Goal: Task Accomplishment & Management: Use online tool/utility

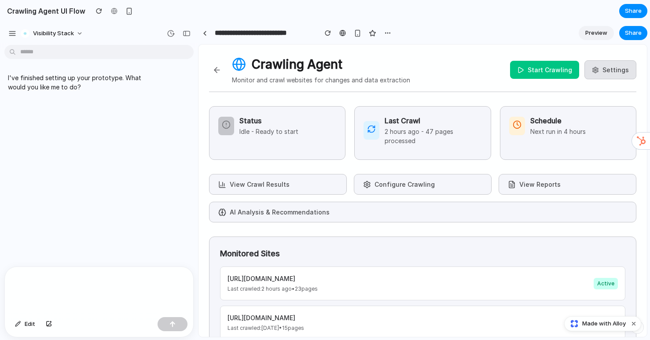
click at [309, 186] on button "View Crawl Results" at bounding box center [278, 184] width 138 height 21
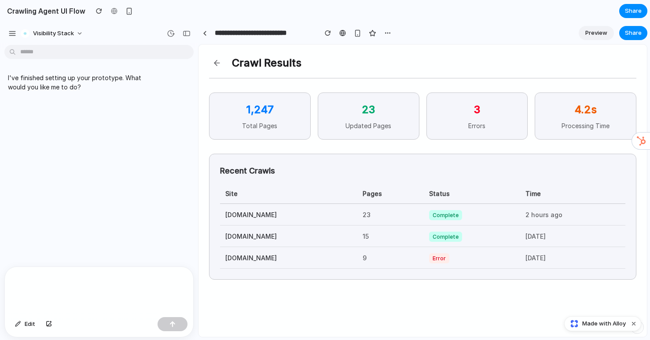
click at [366, 122] on p "Updated Pages" at bounding box center [368, 125] width 83 height 9
click at [220, 63] on button at bounding box center [217, 63] width 16 height 16
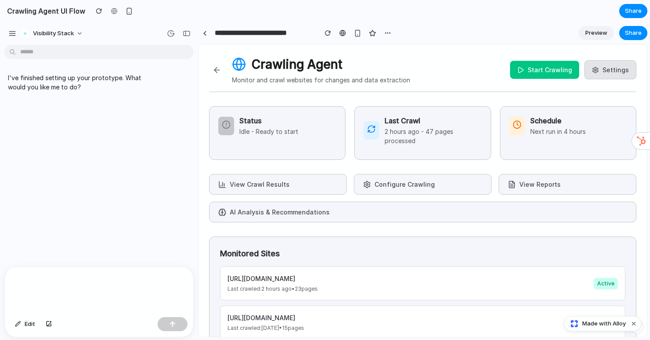
click at [551, 141] on div "Schedule Next run in 4 hours" at bounding box center [568, 133] width 137 height 54
click at [548, 133] on p "Next run in 4 hours" at bounding box center [558, 131] width 55 height 9
click at [537, 188] on button "View Reports" at bounding box center [568, 184] width 138 height 21
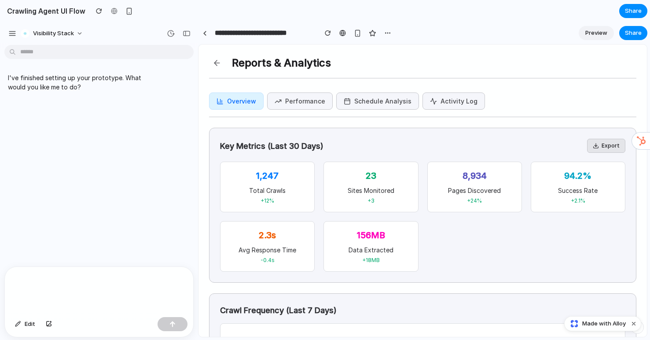
click at [217, 59] on button at bounding box center [217, 63] width 16 height 16
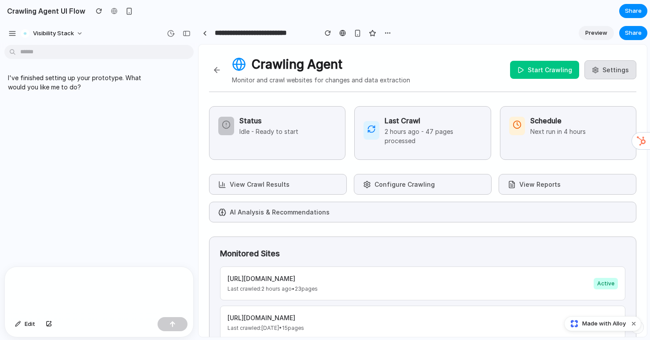
click at [269, 217] on button "AI Analysis & Recommendations" at bounding box center [423, 212] width 428 height 21
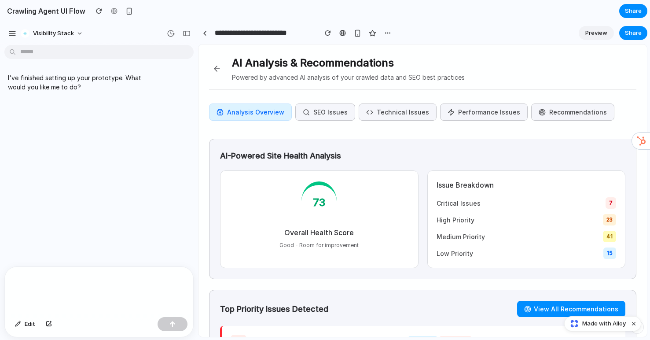
click at [218, 64] on button at bounding box center [217, 69] width 16 height 16
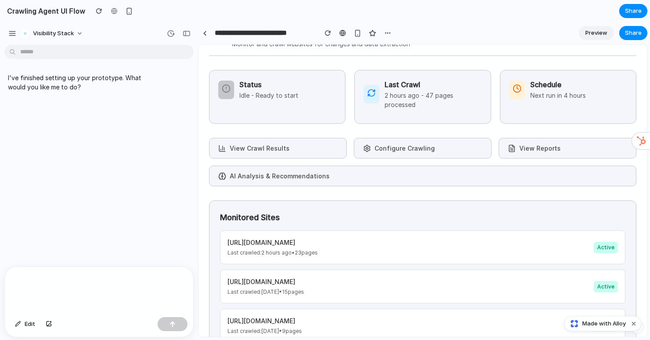
scroll to position [64, 0]
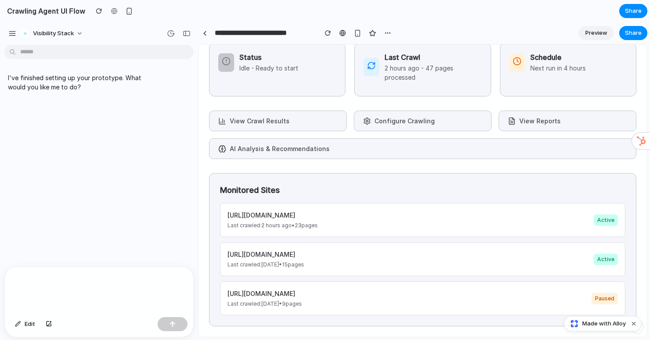
click at [304, 253] on h4 "[URL][DOMAIN_NAME]" at bounding box center [266, 254] width 77 height 9
click at [300, 304] on p "Last crawled: [DATE] • 9 pages" at bounding box center [265, 304] width 74 height 8
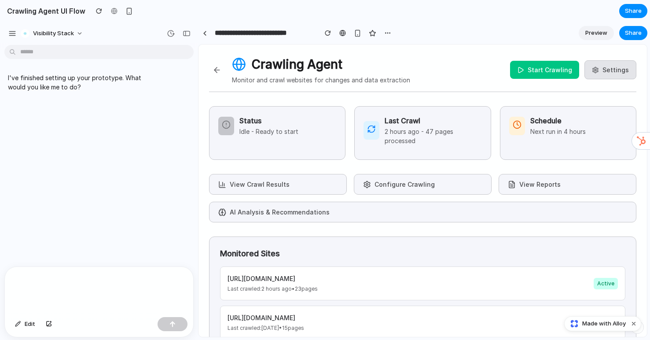
click at [539, 71] on button "Start Crawling" at bounding box center [544, 70] width 69 height 18
click at [539, 71] on button "Stop Crawling" at bounding box center [545, 70] width 68 height 18
